Goal: Task Accomplishment & Management: Use online tool/utility

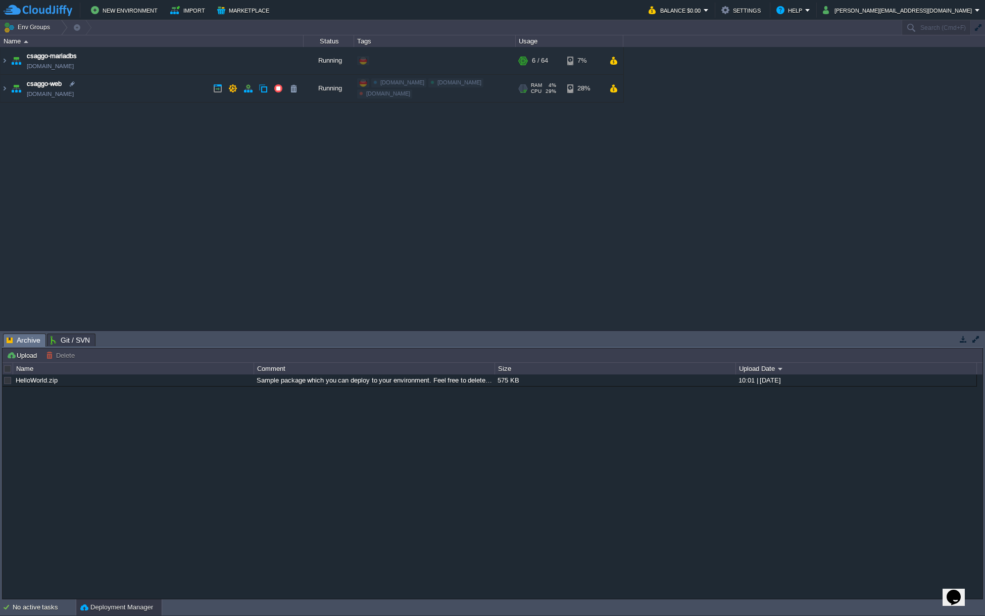
click at [9, 85] on img at bounding box center [16, 88] width 14 height 27
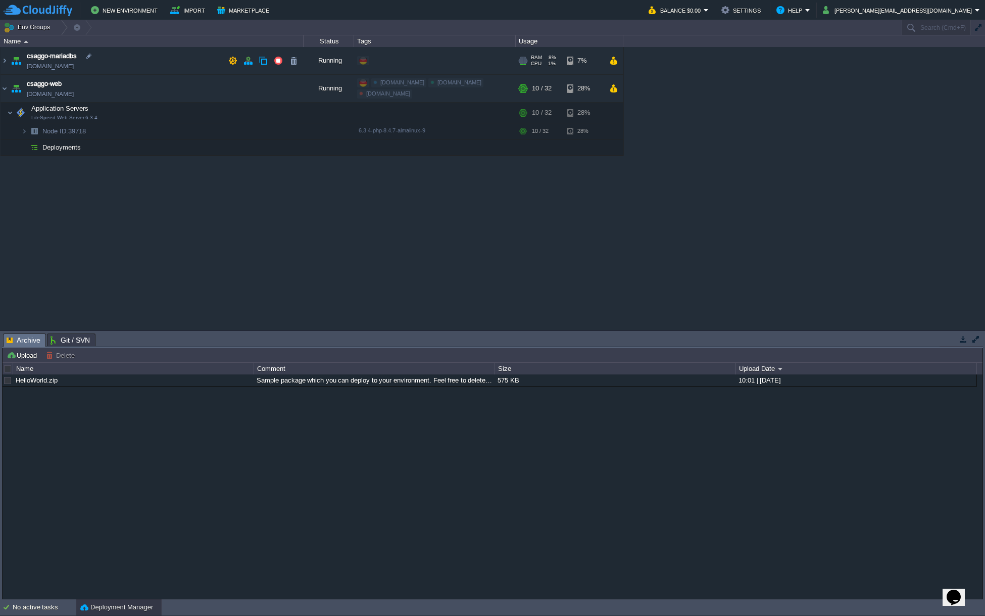
click at [10, 61] on img at bounding box center [16, 60] width 14 height 27
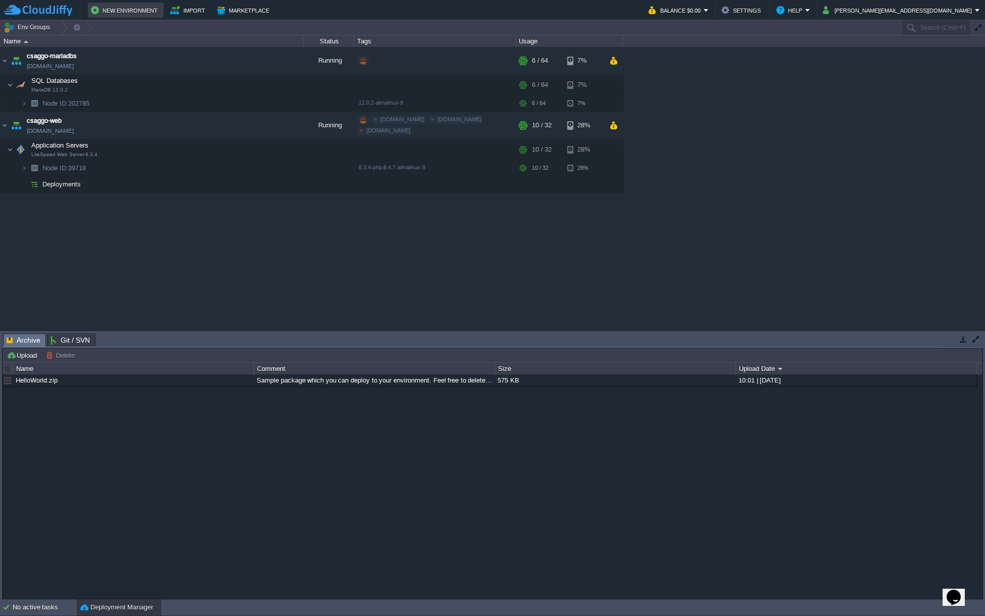
click at [143, 8] on button "New Environment" at bounding box center [126, 10] width 70 height 12
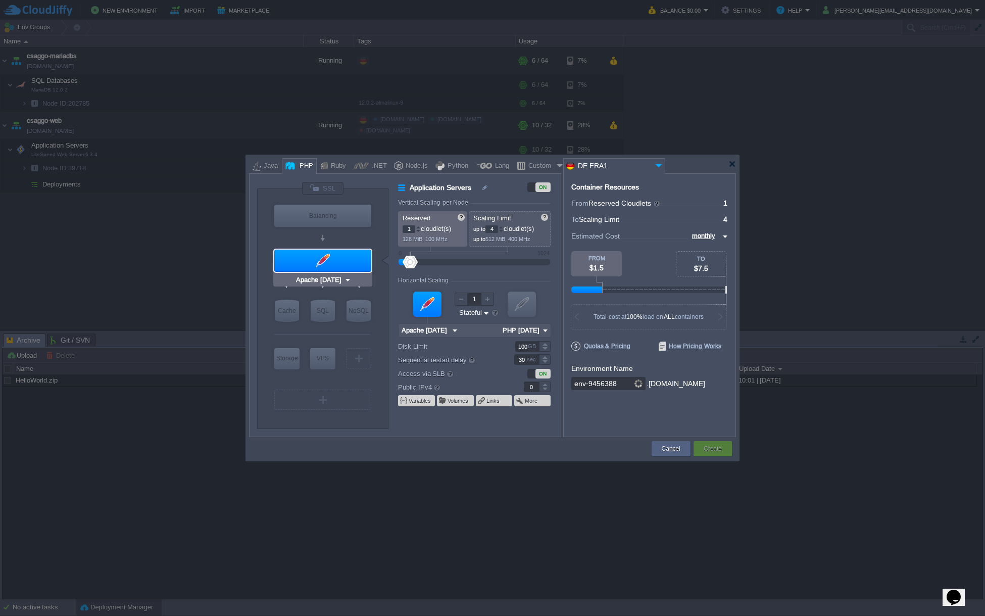
click at [337, 261] on div at bounding box center [322, 261] width 97 height 22
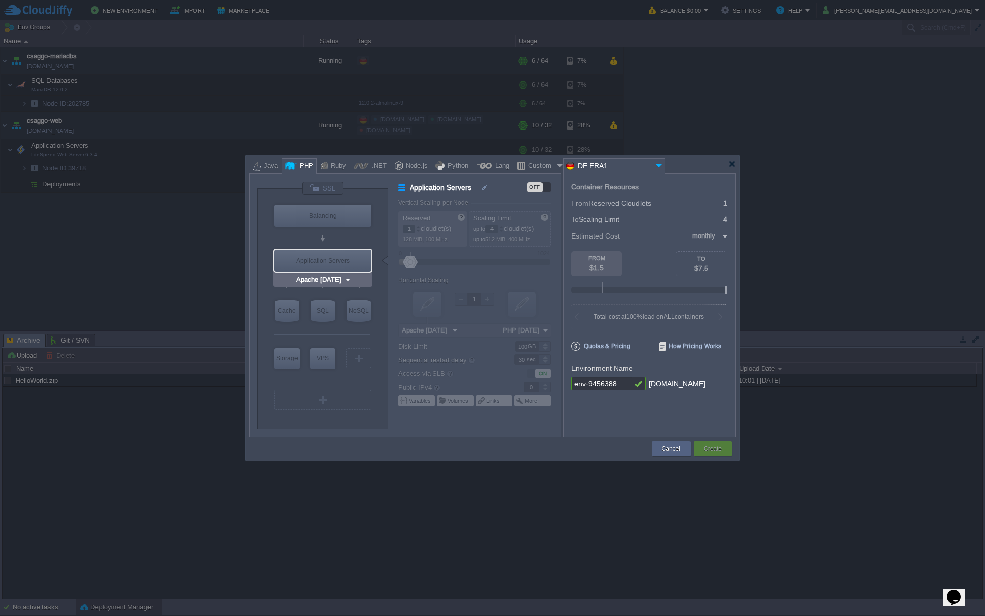
type input "MariaDB 12.0.2"
click at [340, 331] on input "MariaDB 12.0.2" at bounding box center [337, 331] width 53 height 10
click at [327, 317] on div "SQL" at bounding box center [323, 311] width 24 height 22
type input "SQL Databases"
type input "4"
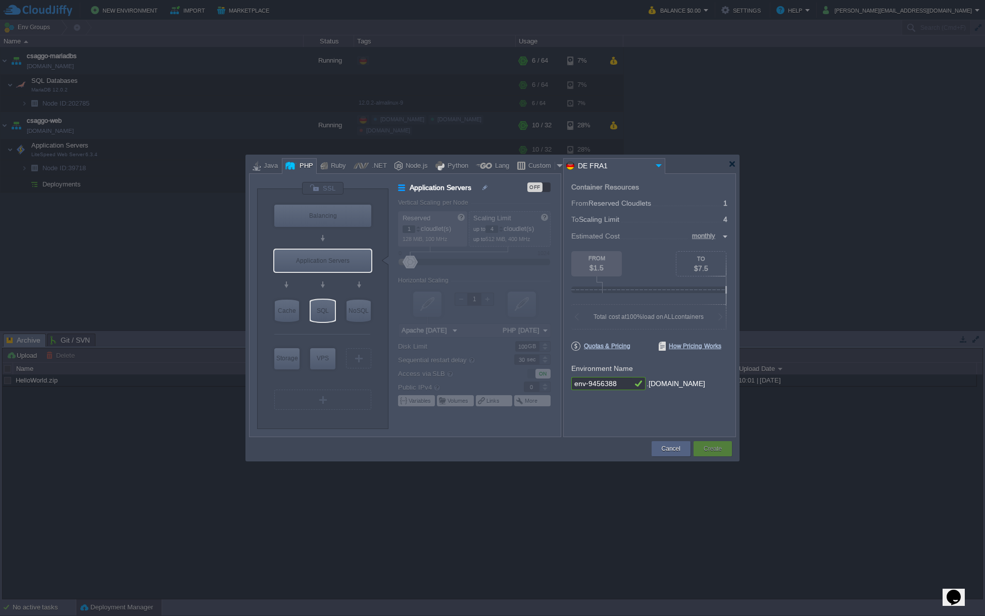
type input "6"
type input "MariaDB 12.0.2"
type input "12.0.2-almalin..."
type input "Stateless"
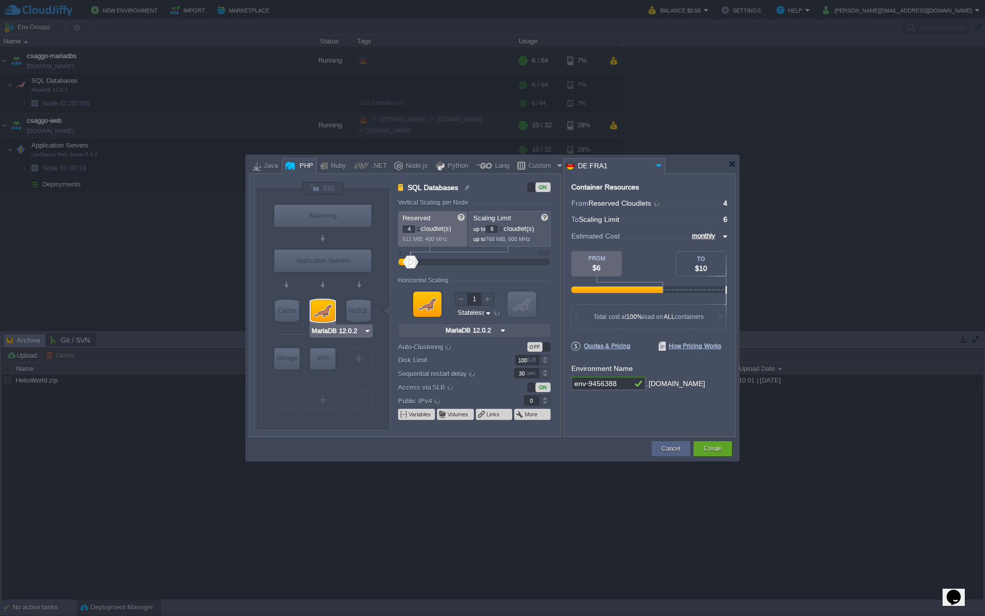
click at [328, 314] on div at bounding box center [323, 311] width 24 height 22
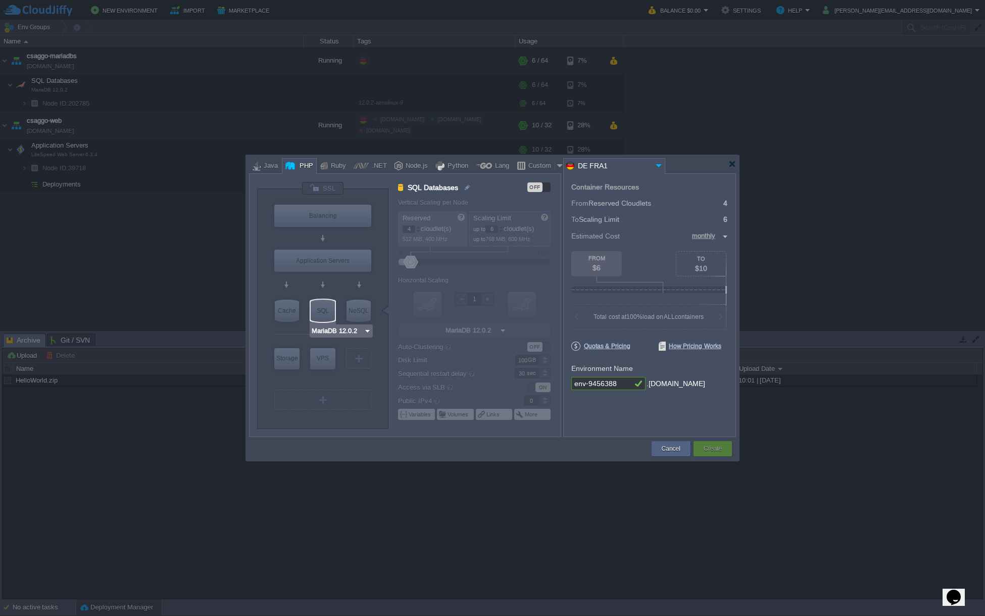
type input "Apache [DATE]"
click at [322, 264] on div "Application Servers" at bounding box center [322, 261] width 97 height 22
type input "Application Servers"
type input "1"
type input "4"
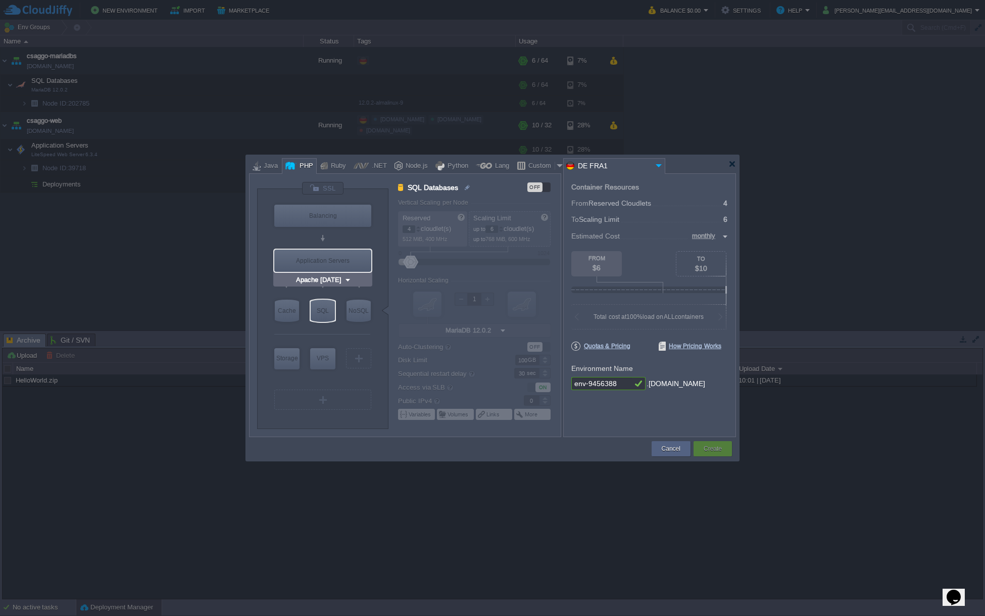
type input "Apache [DATE]"
type input "PHP [DATE]"
type input "Stateful"
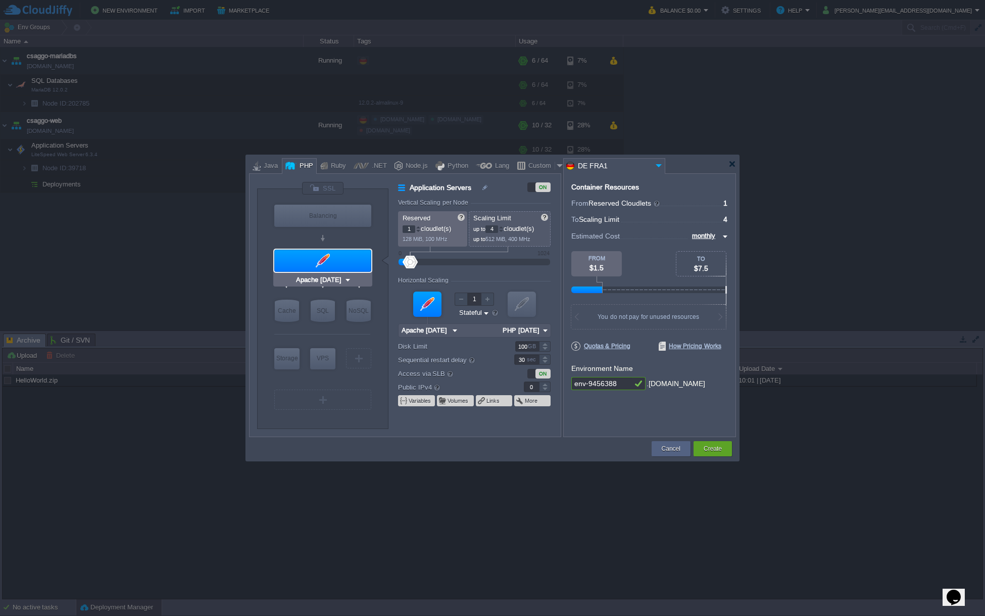
click at [322, 264] on div at bounding box center [322, 261] width 97 height 22
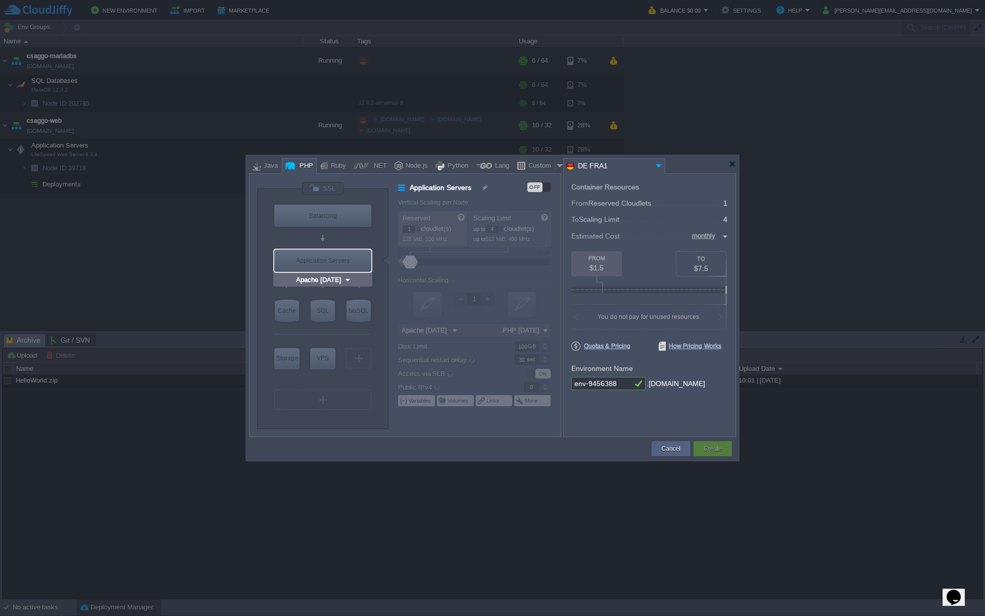
type input "Redis 7.2.4"
click at [666, 449] on button "Cancel" at bounding box center [671, 449] width 19 height 10
